Goal: Task Accomplishment & Management: Manage account settings

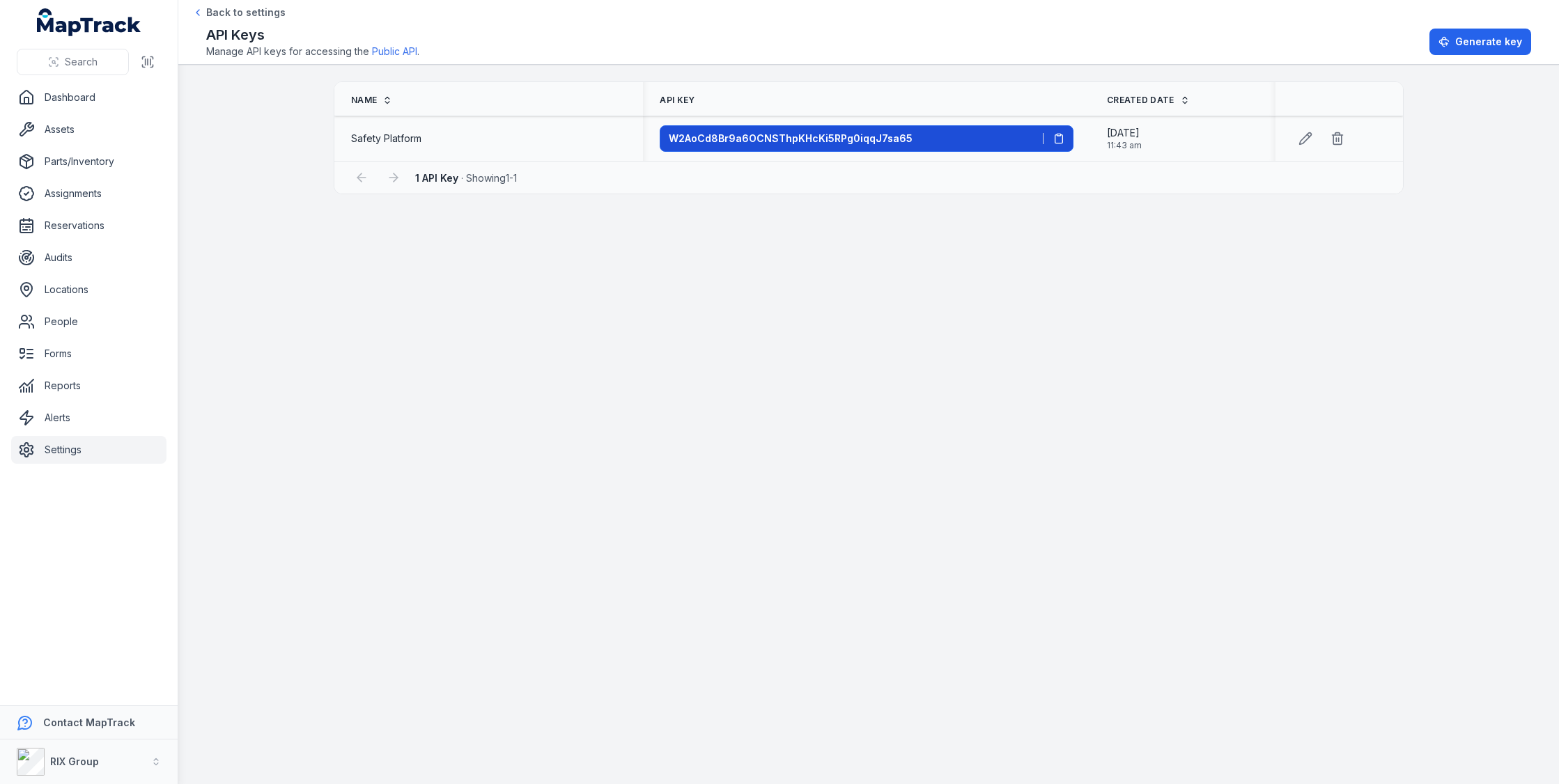
click at [1056, 136] on icon at bounding box center [1058, 138] width 11 height 11
click at [867, 280] on main "Name API Key Created Date Safety Platform W2AoCd8Br9a6OCNSThpKHcKi5RPg0iqqJ7sa6…" at bounding box center [868, 424] width 1381 height 719
click at [401, 51] on link "Public API" at bounding box center [395, 51] width 46 height 14
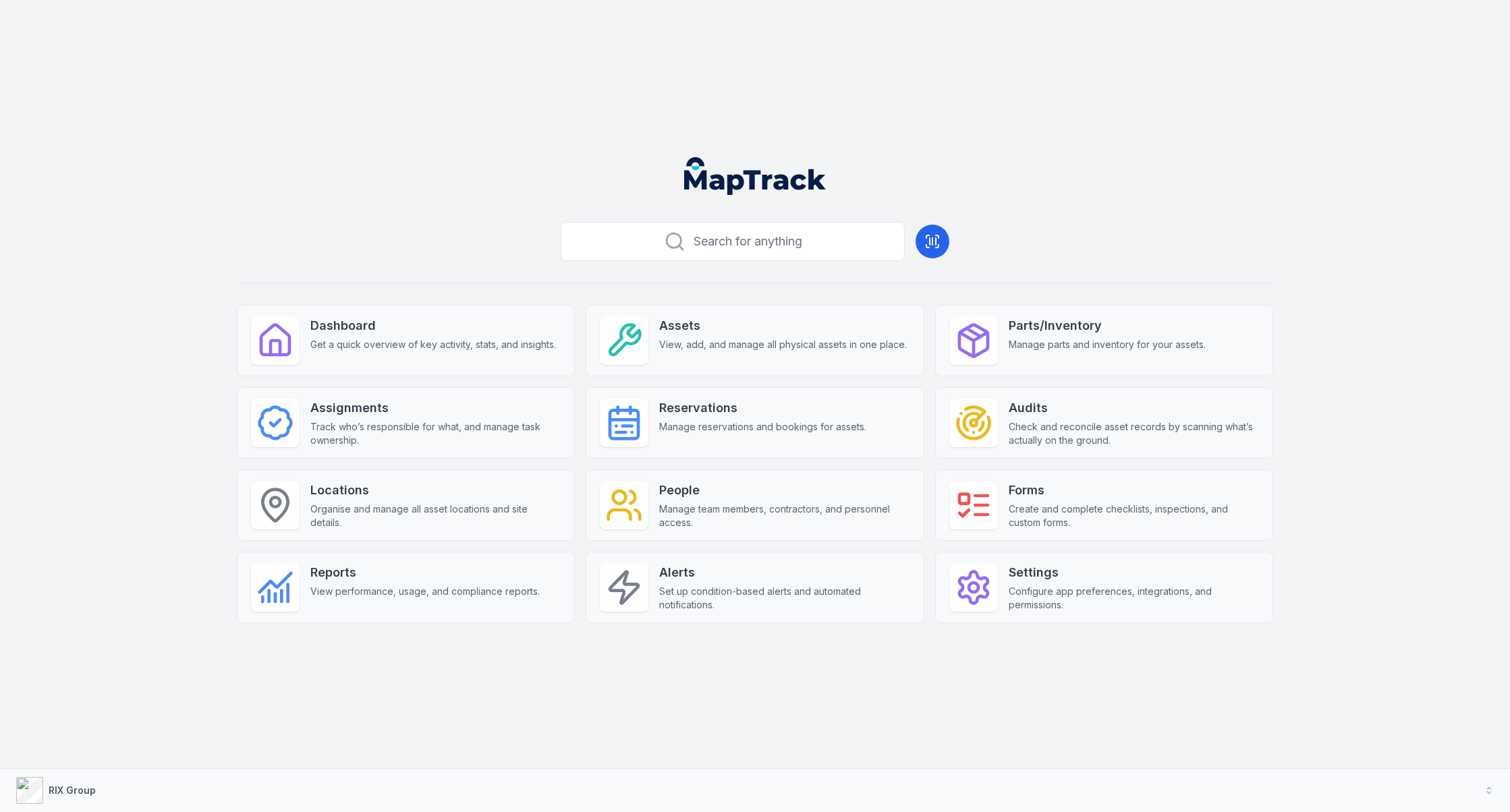
click at [647, 659] on div "Search for anything Dashboard Get a quick overview of key activity, stats, and …" at bounding box center [755, 442] width 1036 height 450
click at [1045, 581] on strong "Settings" at bounding box center [1134, 573] width 251 height 19
